Goal: Task Accomplishment & Management: Complete application form

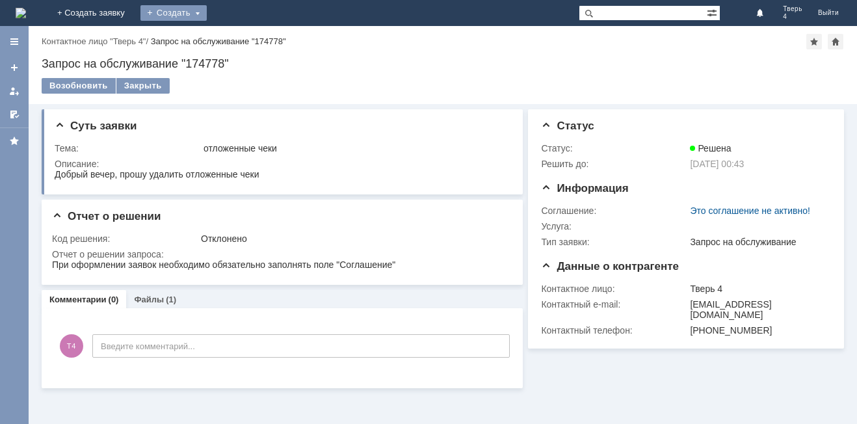
click at [207, 12] on div "Создать" at bounding box center [173, 13] width 66 height 16
click at [242, 36] on link "Заявка" at bounding box center [192, 39] width 99 height 16
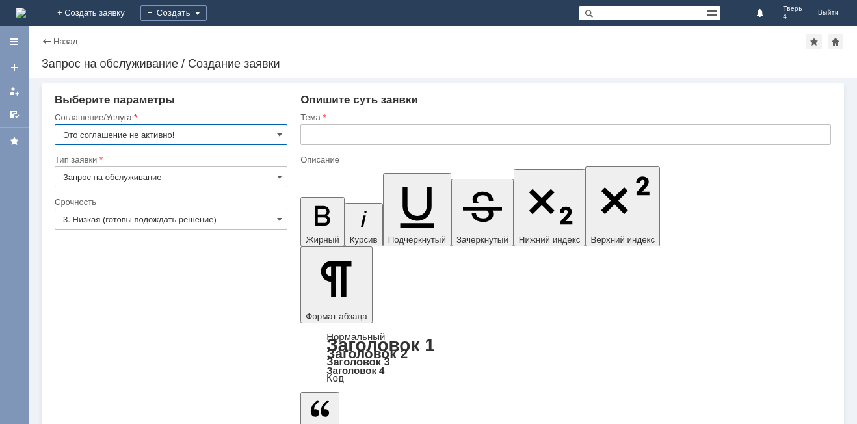
click at [224, 129] on input "Это соглашение не активно!" at bounding box center [171, 134] width 233 height 21
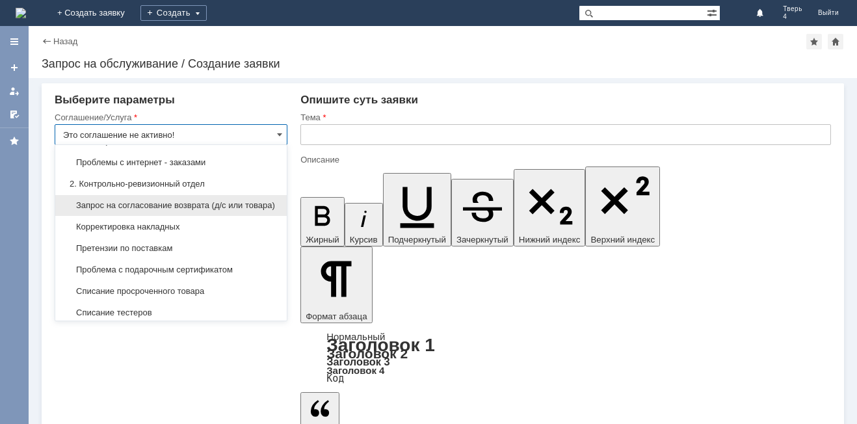
scroll to position [195, 0]
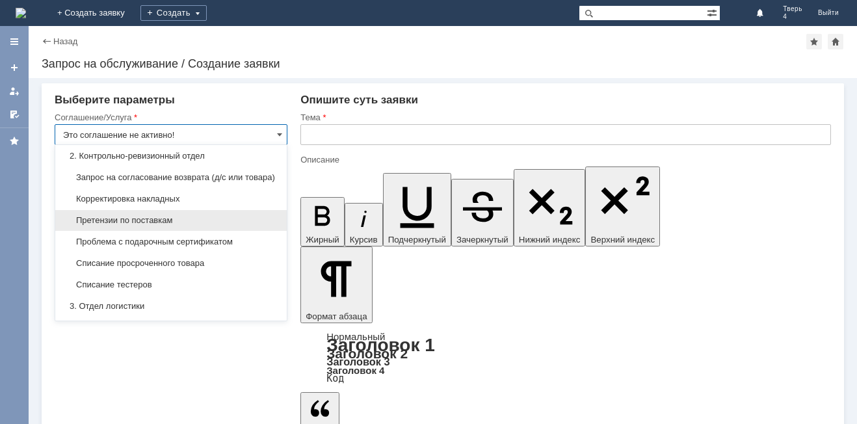
click at [189, 226] on span "Претензии по поставкам" at bounding box center [171, 220] width 216 height 10
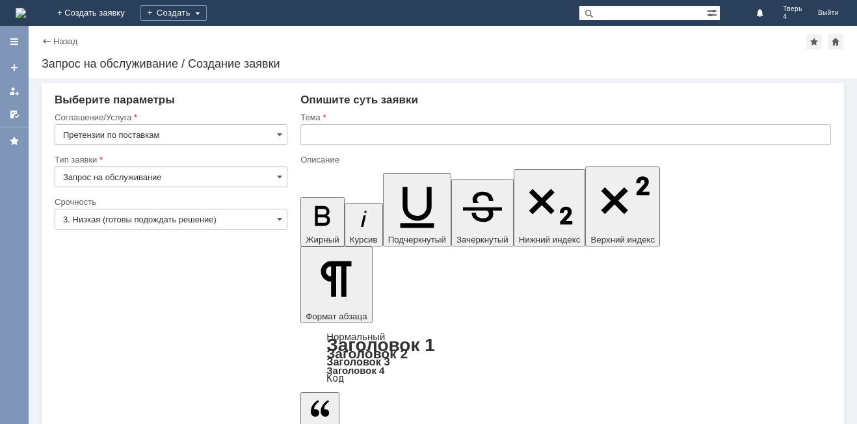
type input "Претензии по поставкам"
click at [179, 175] on input "Запрос на обслуживание" at bounding box center [171, 177] width 233 height 21
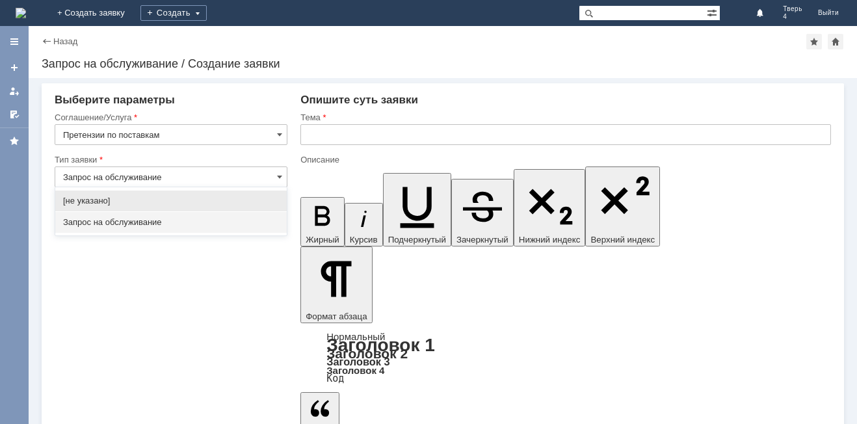
click at [179, 175] on input "Запрос на обслуживание" at bounding box center [171, 177] width 233 height 21
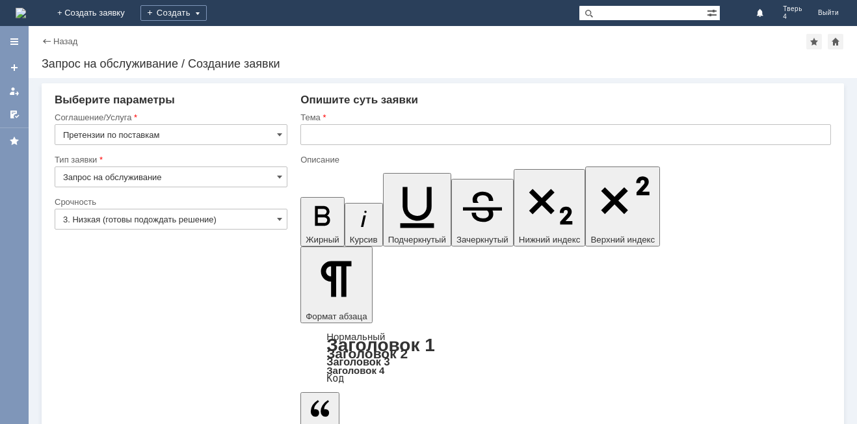
type input "Запрос на обслуживание"
click at [234, 217] on input "3. Низкая (готовы подождать решение)" at bounding box center [171, 219] width 233 height 21
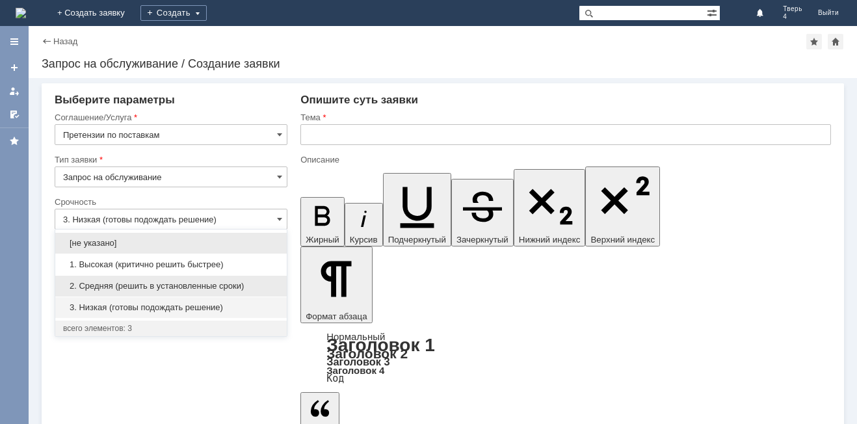
click at [144, 284] on span "2. Средняя (решить в установленные сроки)" at bounding box center [171, 286] width 216 height 10
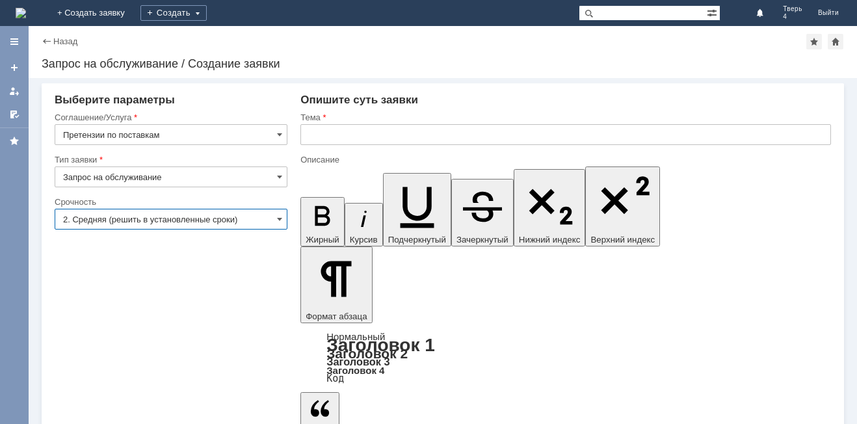
type input "2. Средняя (решить в установленные сроки)"
click at [336, 134] on input "text" at bounding box center [566, 134] width 531 height 21
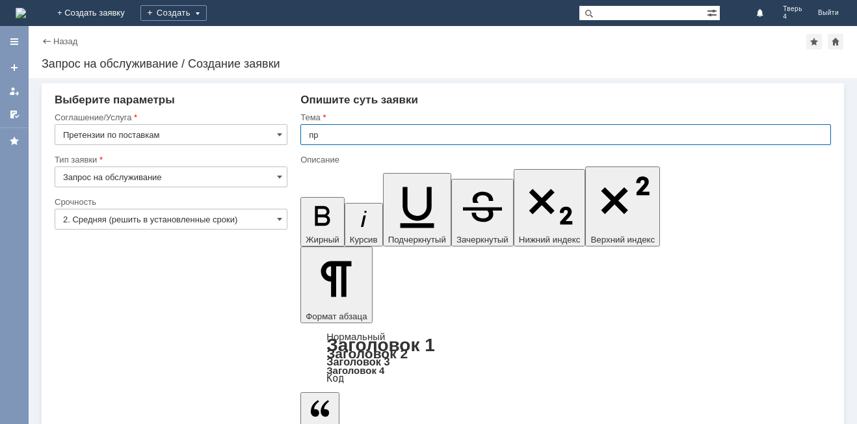
type input "п"
type input "р"
type input "акт расхождений"
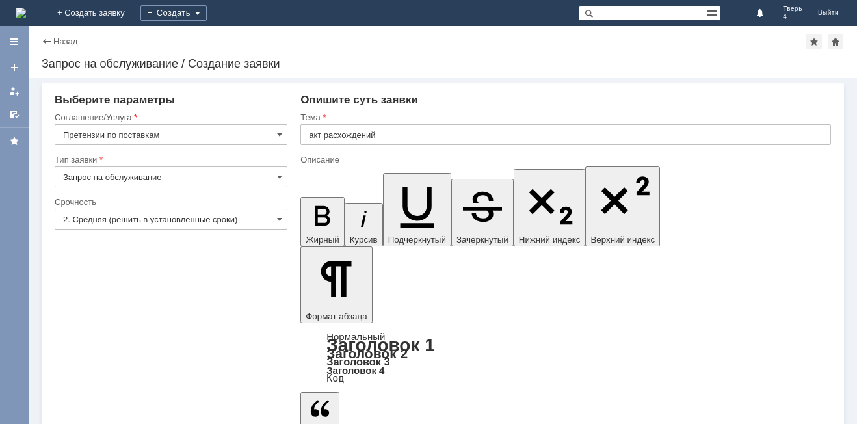
scroll to position [894, 5]
